Goal: Transaction & Acquisition: Obtain resource

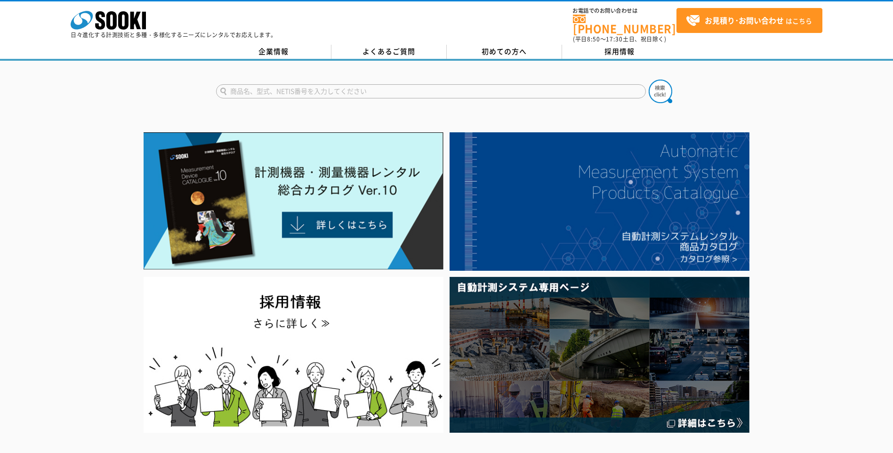
click at [305, 85] on input "text" at bounding box center [431, 91] width 430 height 14
type input "圧力軽"
click at [648, 80] on button at bounding box center [660, 92] width 24 height 24
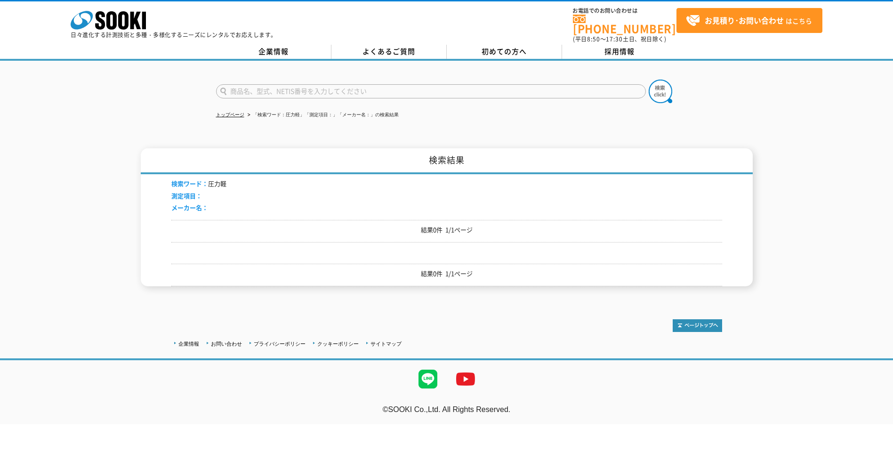
click at [305, 85] on input "text" at bounding box center [431, 91] width 430 height 14
type input "圧力計"
click at [648, 80] on button at bounding box center [660, 92] width 24 height 24
click at [661, 88] on img at bounding box center [660, 92] width 24 height 24
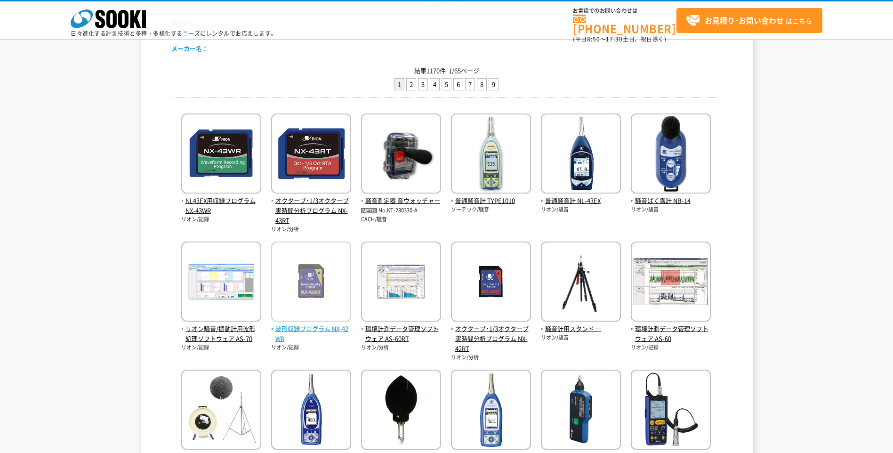
scroll to position [235, 0]
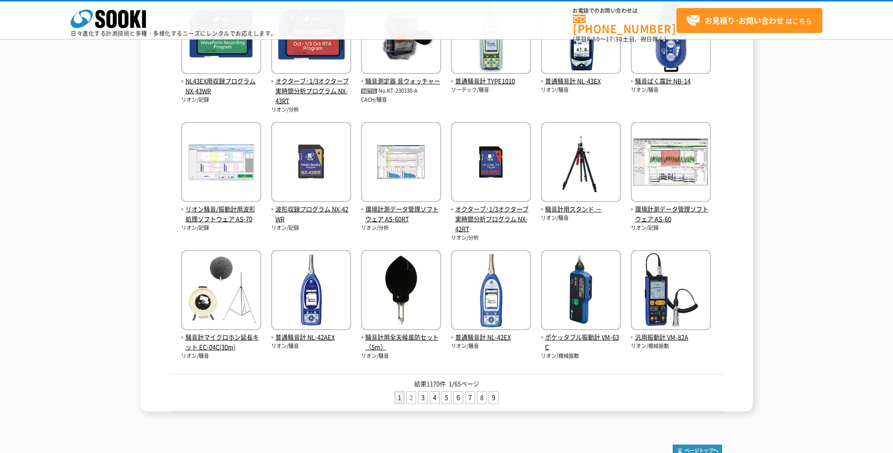
click at [413, 398] on link "2" at bounding box center [411, 397] width 9 height 12
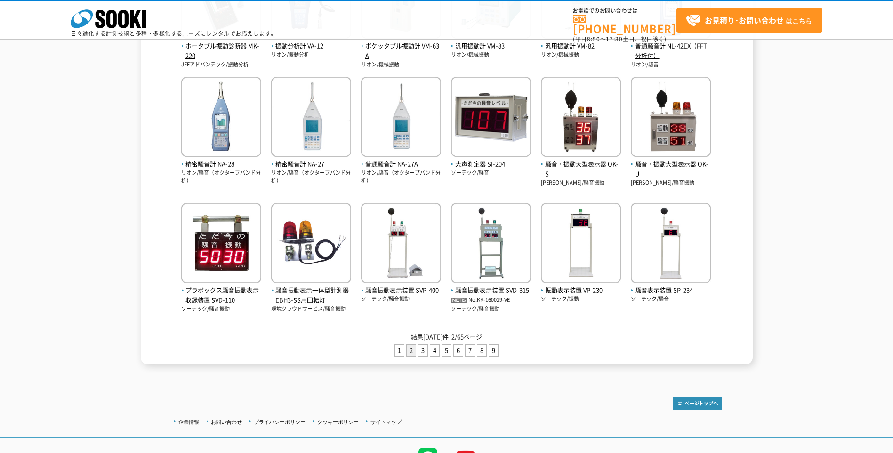
scroll to position [321, 0]
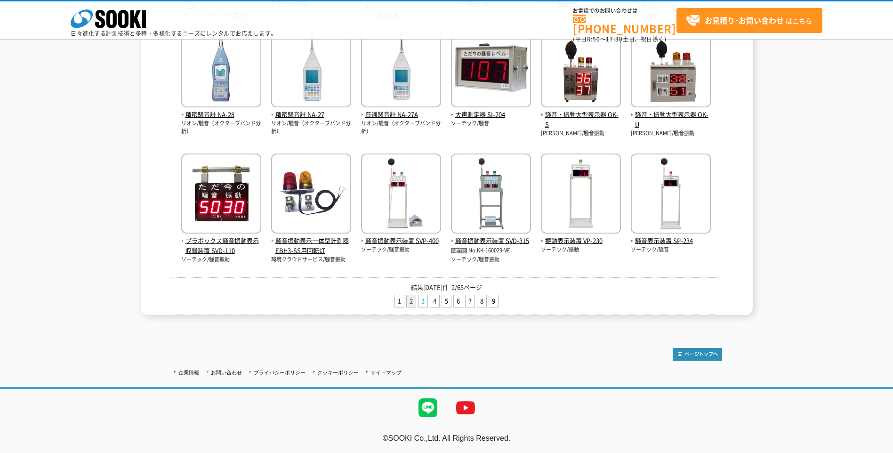
click at [422, 302] on link "3" at bounding box center [422, 301] width 9 height 12
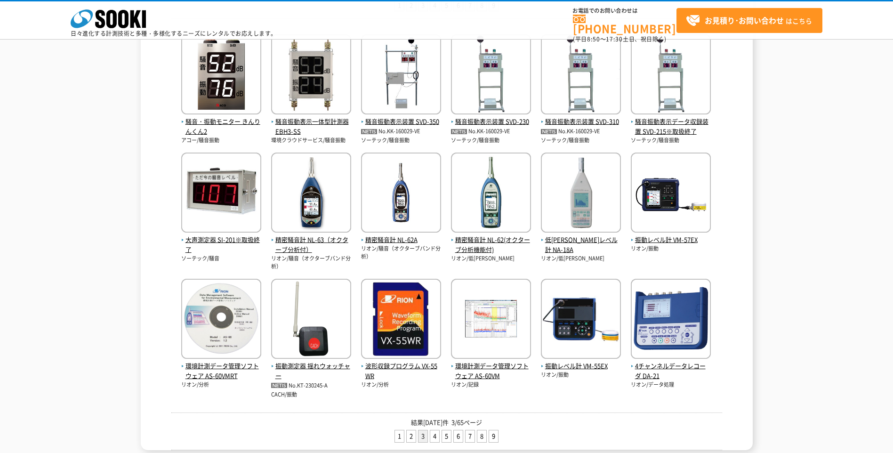
scroll to position [331, 0]
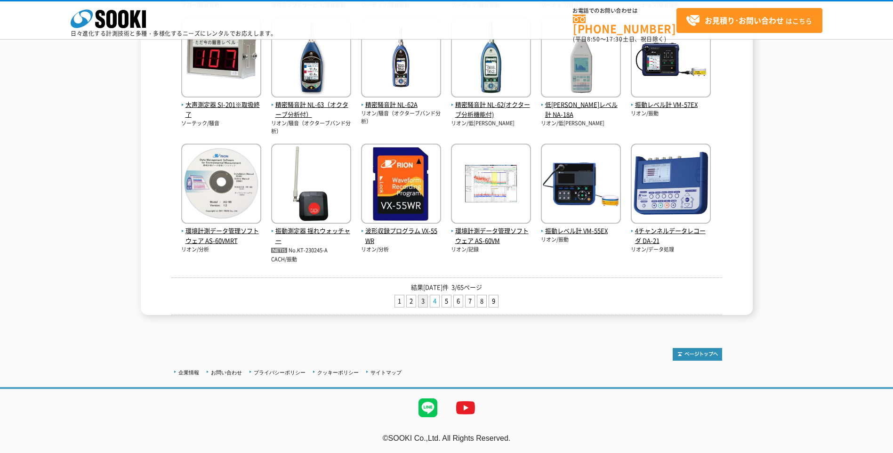
click at [434, 302] on link "4" at bounding box center [434, 301] width 9 height 12
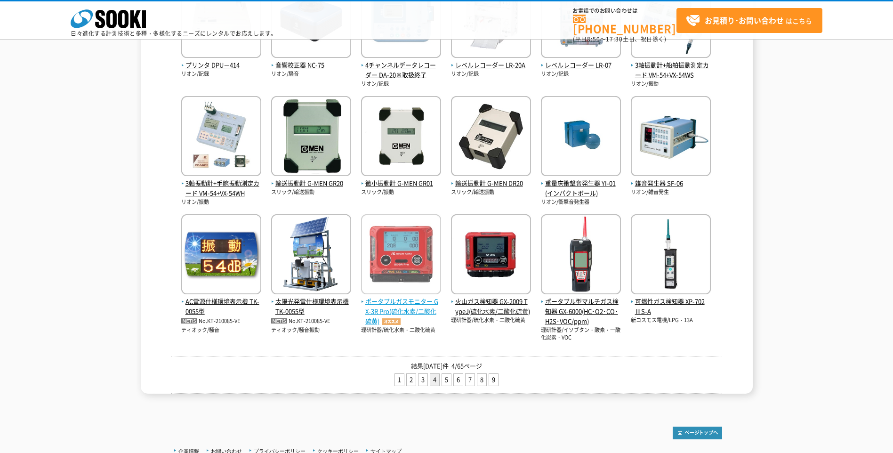
scroll to position [331, 0]
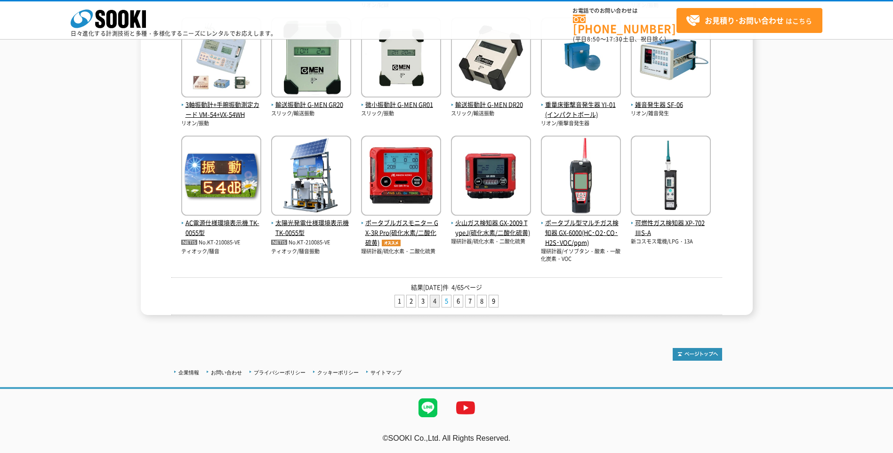
click at [449, 301] on link "5" at bounding box center [446, 301] width 9 height 12
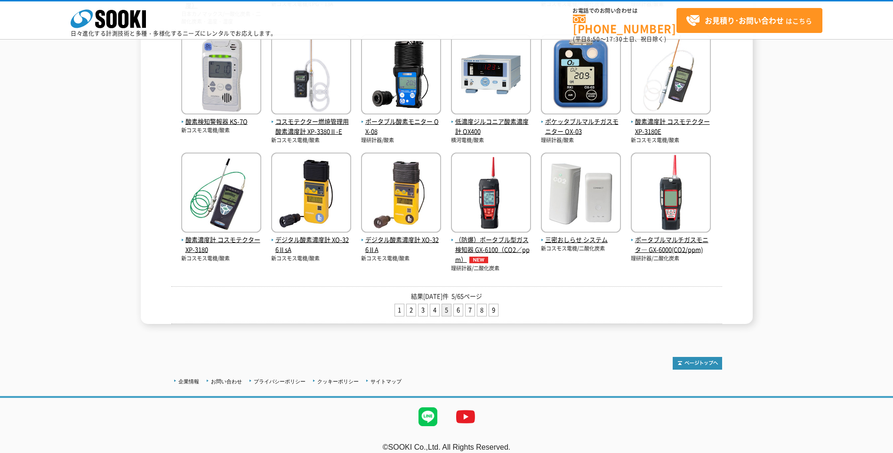
scroll to position [341, 0]
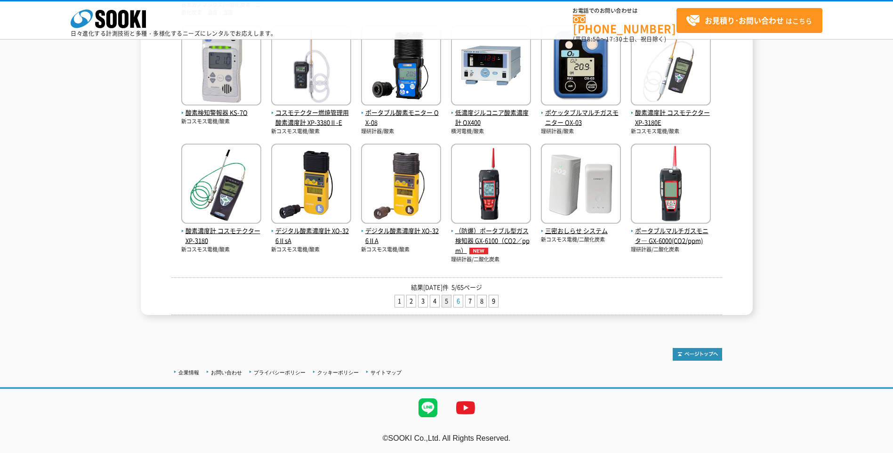
click at [456, 299] on link "6" at bounding box center [458, 301] width 9 height 12
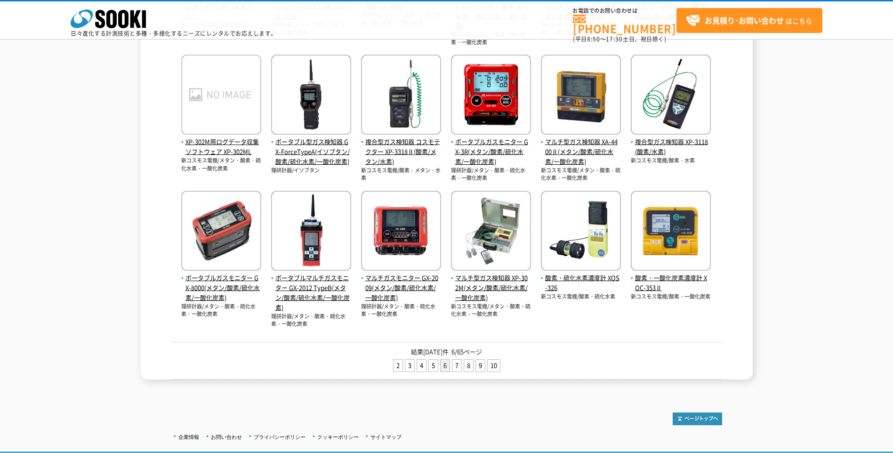
scroll to position [385, 0]
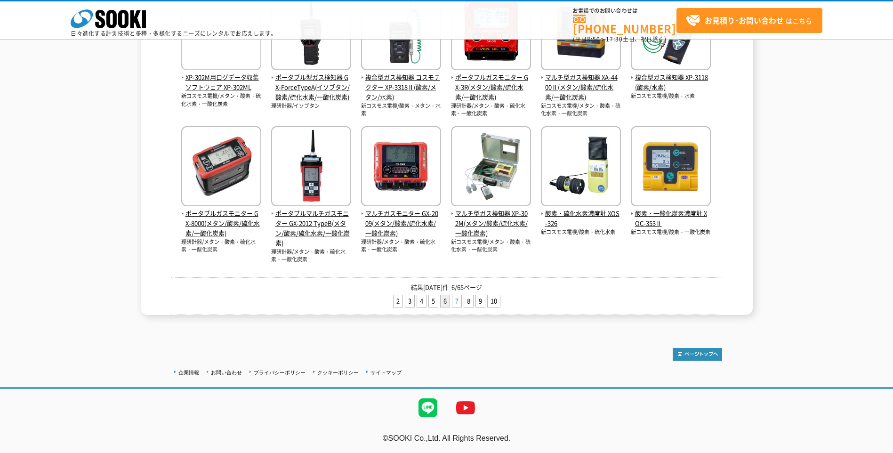
click at [455, 301] on link "7" at bounding box center [456, 301] width 9 height 12
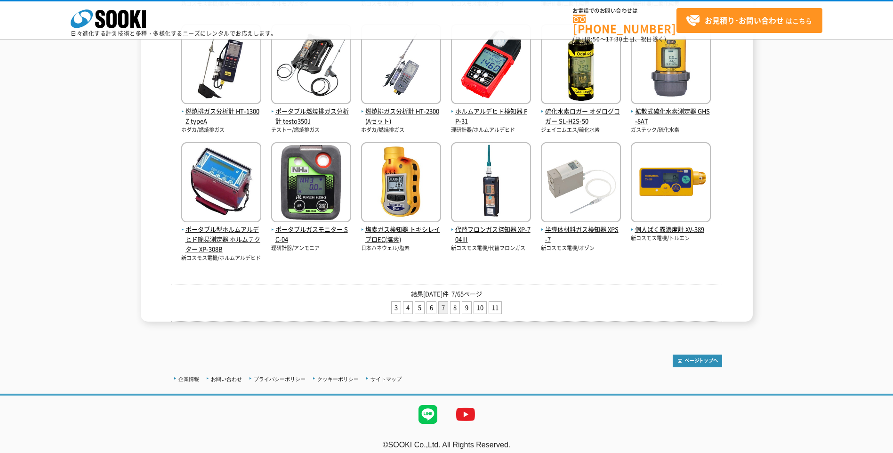
scroll to position [339, 0]
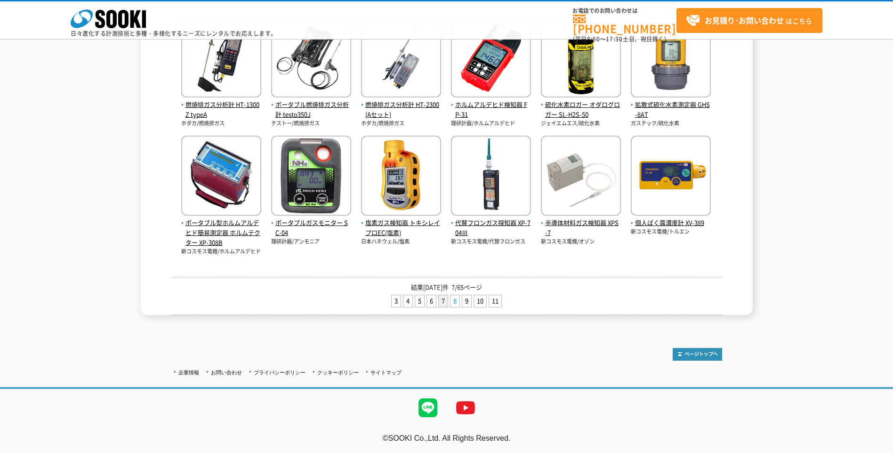
click at [456, 301] on link "8" at bounding box center [454, 301] width 9 height 12
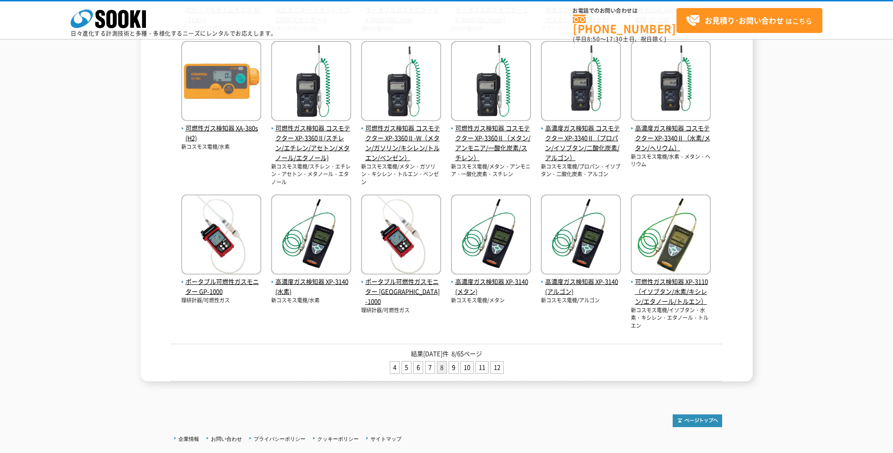
scroll to position [374, 0]
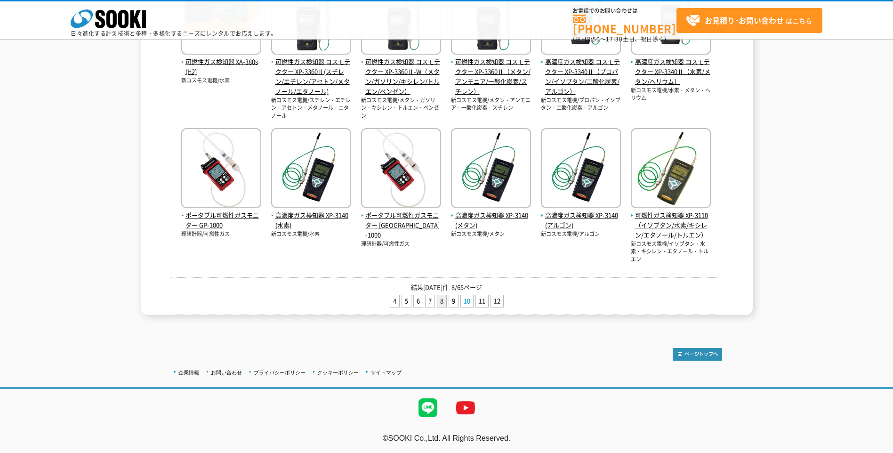
click at [465, 298] on link "10" at bounding box center [467, 301] width 12 height 12
